Goal: Task Accomplishment & Management: Complete application form

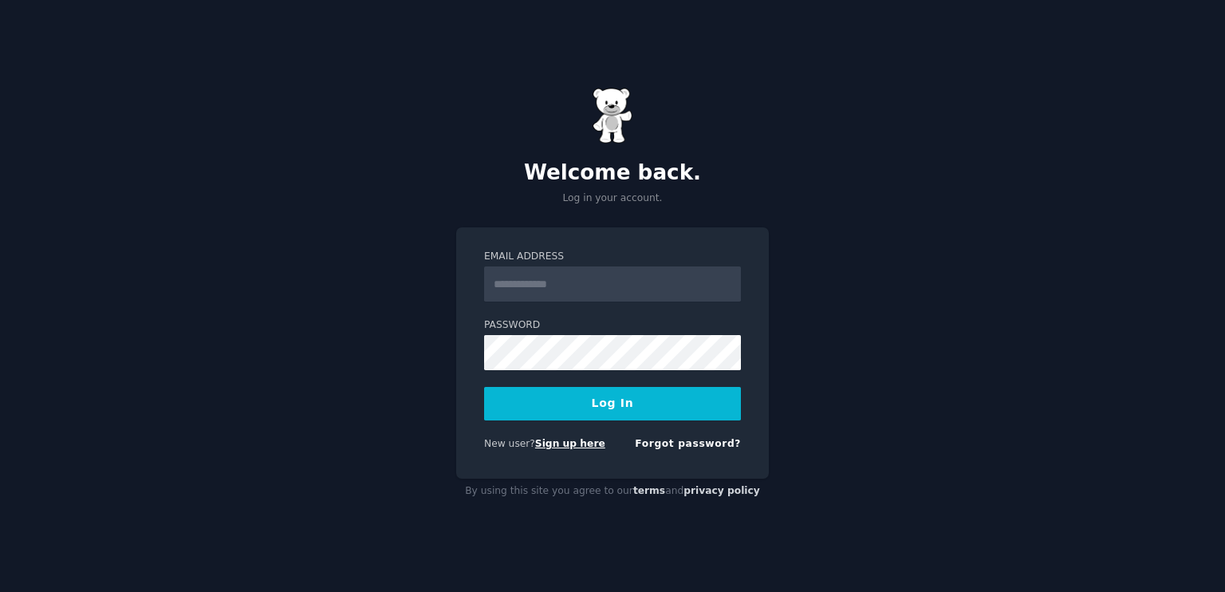
click at [565, 441] on link "Sign up here" at bounding box center [570, 443] width 70 height 11
click at [549, 449] on link "Sign up here" at bounding box center [570, 443] width 70 height 11
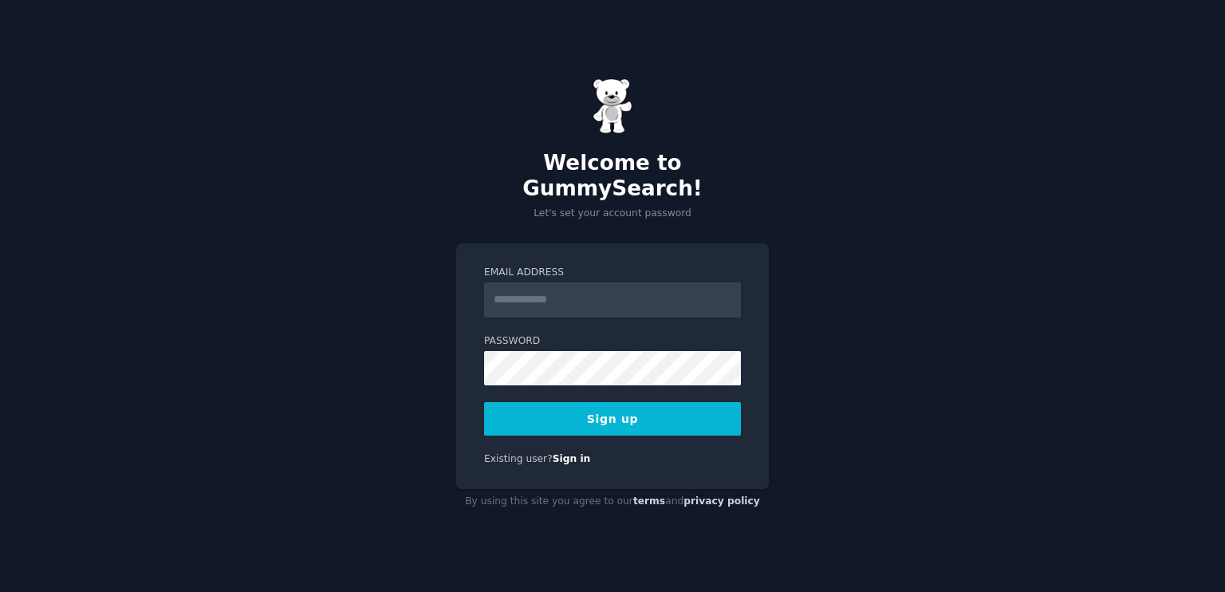
drag, startPoint x: 554, startPoint y: 276, endPoint x: 563, endPoint y: 294, distance: 20.7
click at [554, 282] on input "Email Address" at bounding box center [612, 299] width 257 height 35
type input "**********"
click at [577, 373] on form "**********" at bounding box center [612, 351] width 257 height 171
click at [632, 418] on button "Sign up" at bounding box center [612, 419] width 257 height 34
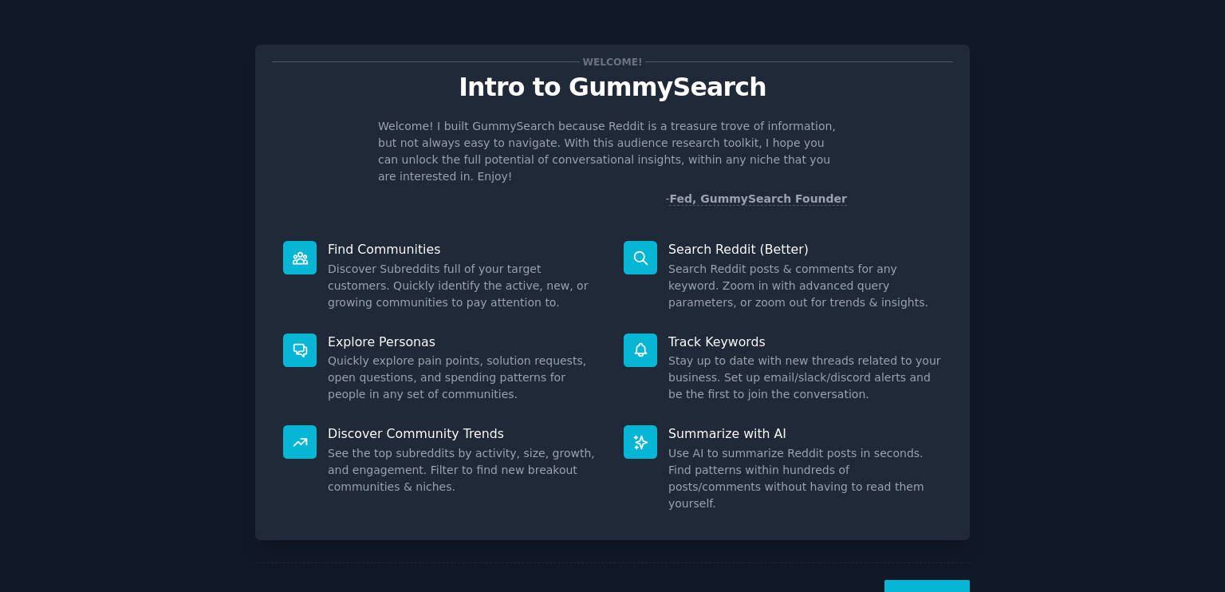
click at [915, 580] on button "Next" at bounding box center [927, 599] width 85 height 39
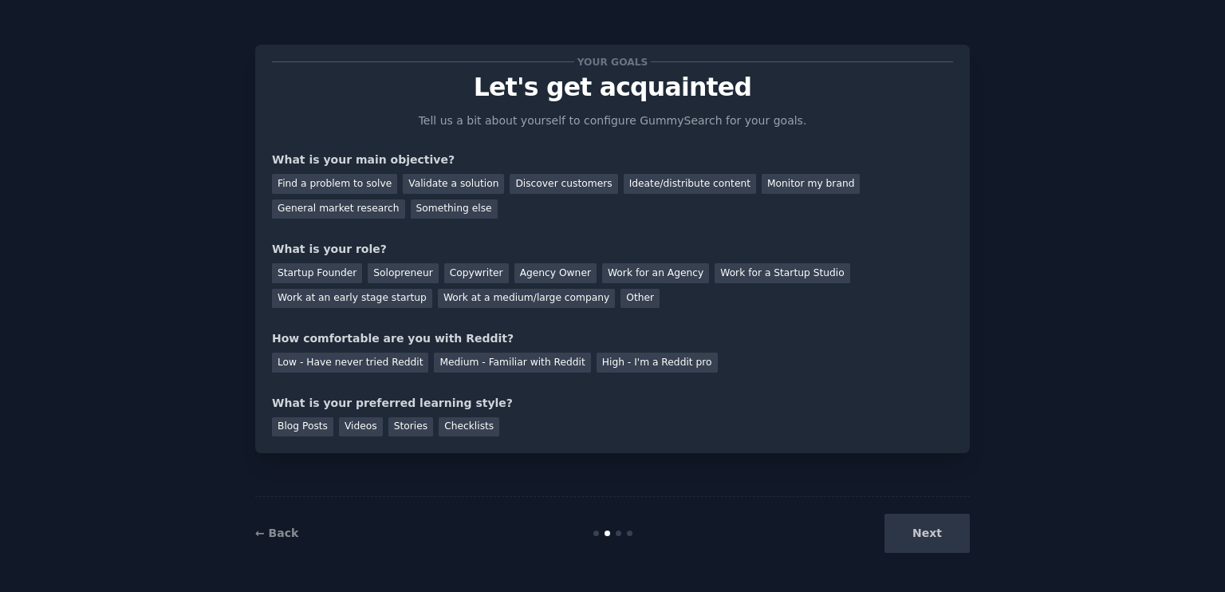
click at [913, 523] on div "Next" at bounding box center [851, 533] width 239 height 39
click at [920, 527] on div "Next" at bounding box center [851, 533] width 239 height 39
click at [562, 187] on div "Discover customers" at bounding box center [564, 184] width 108 height 20
click at [365, 195] on div "Find a problem to solve Validate a solution Discover customers Ideate/distribut…" at bounding box center [612, 193] width 681 height 50
click at [367, 189] on div "Find a problem to solve" at bounding box center [334, 184] width 125 height 20
